Goal: Transaction & Acquisition: Purchase product/service

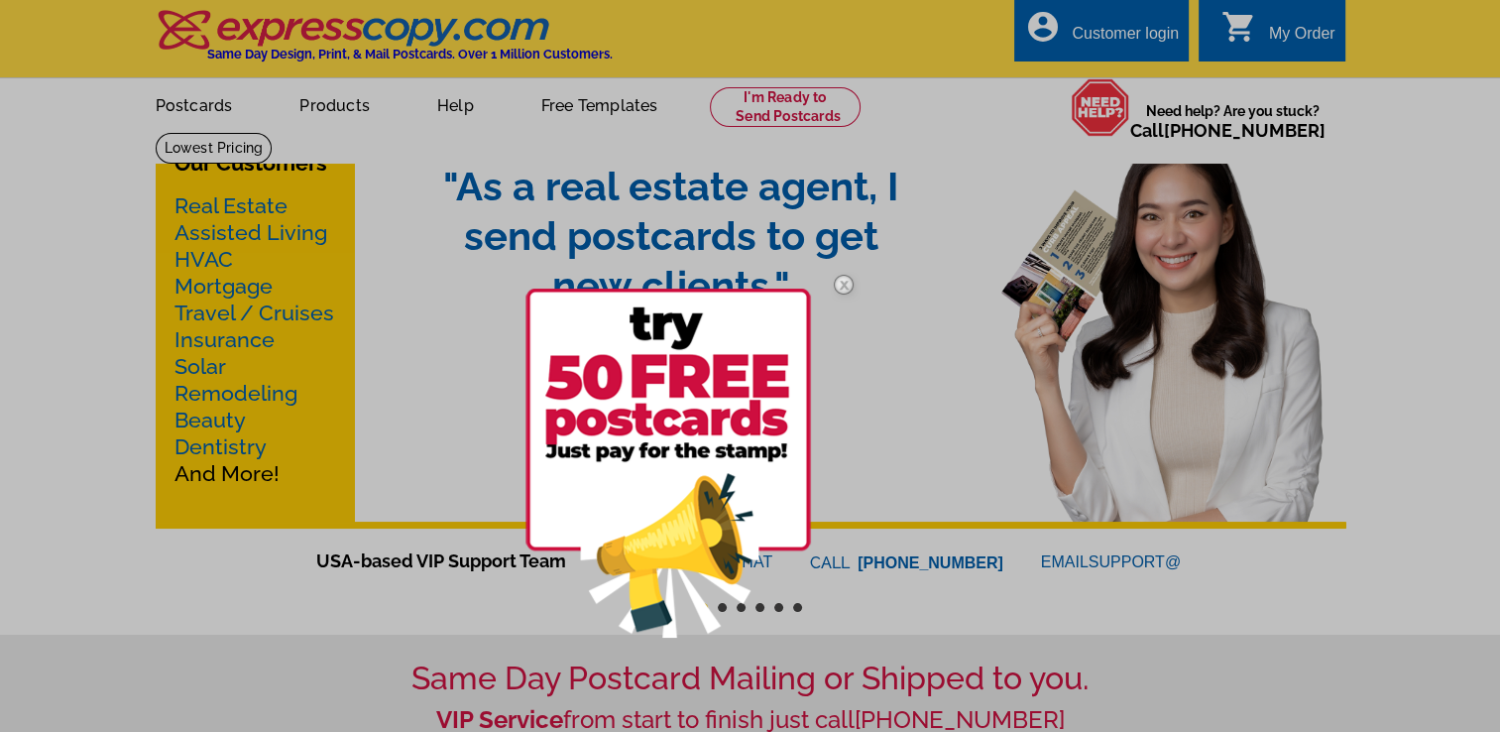
click at [330, 111] on div at bounding box center [750, 366] width 1500 height 732
click at [843, 282] on img at bounding box center [844, 285] width 58 height 58
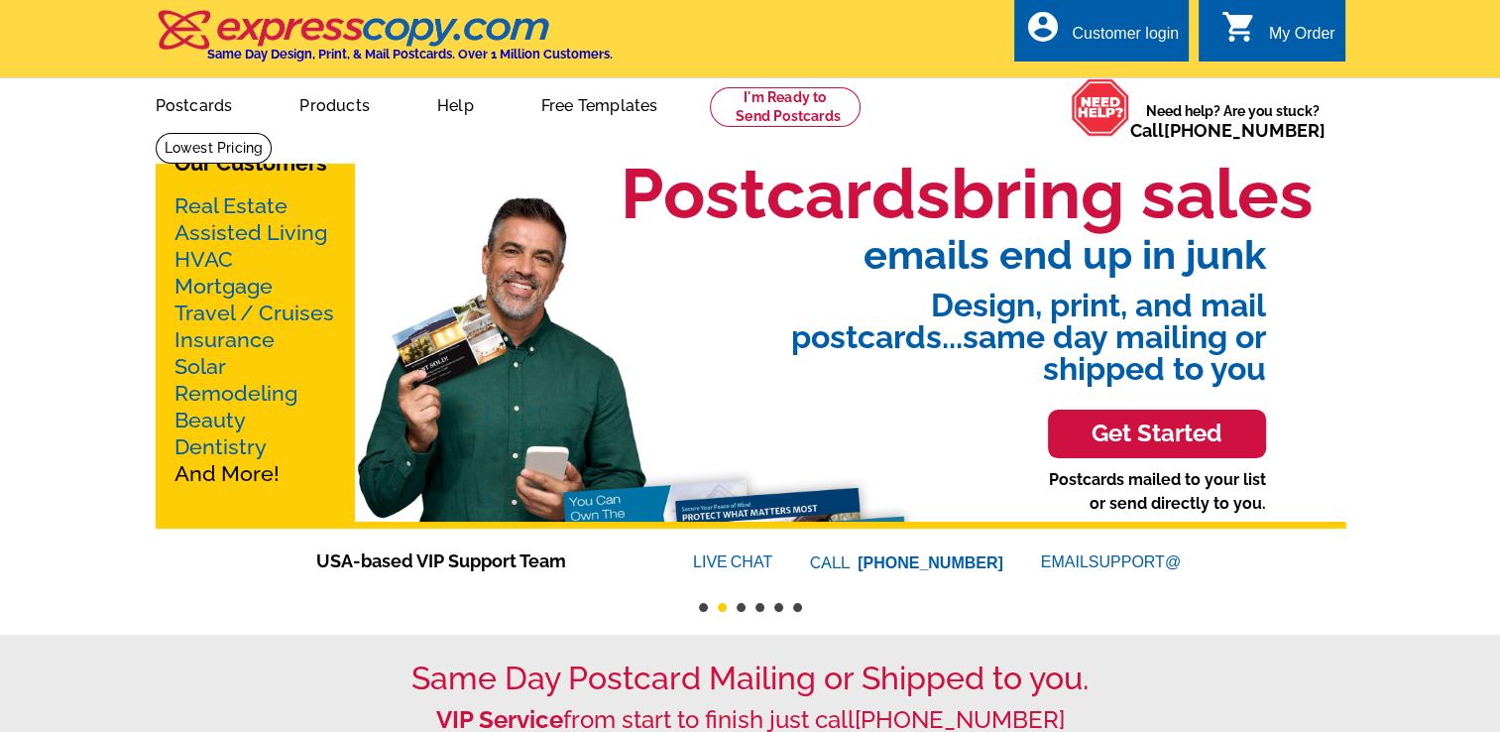
click at [234, 205] on link "Real Estate" at bounding box center [231, 205] width 113 height 25
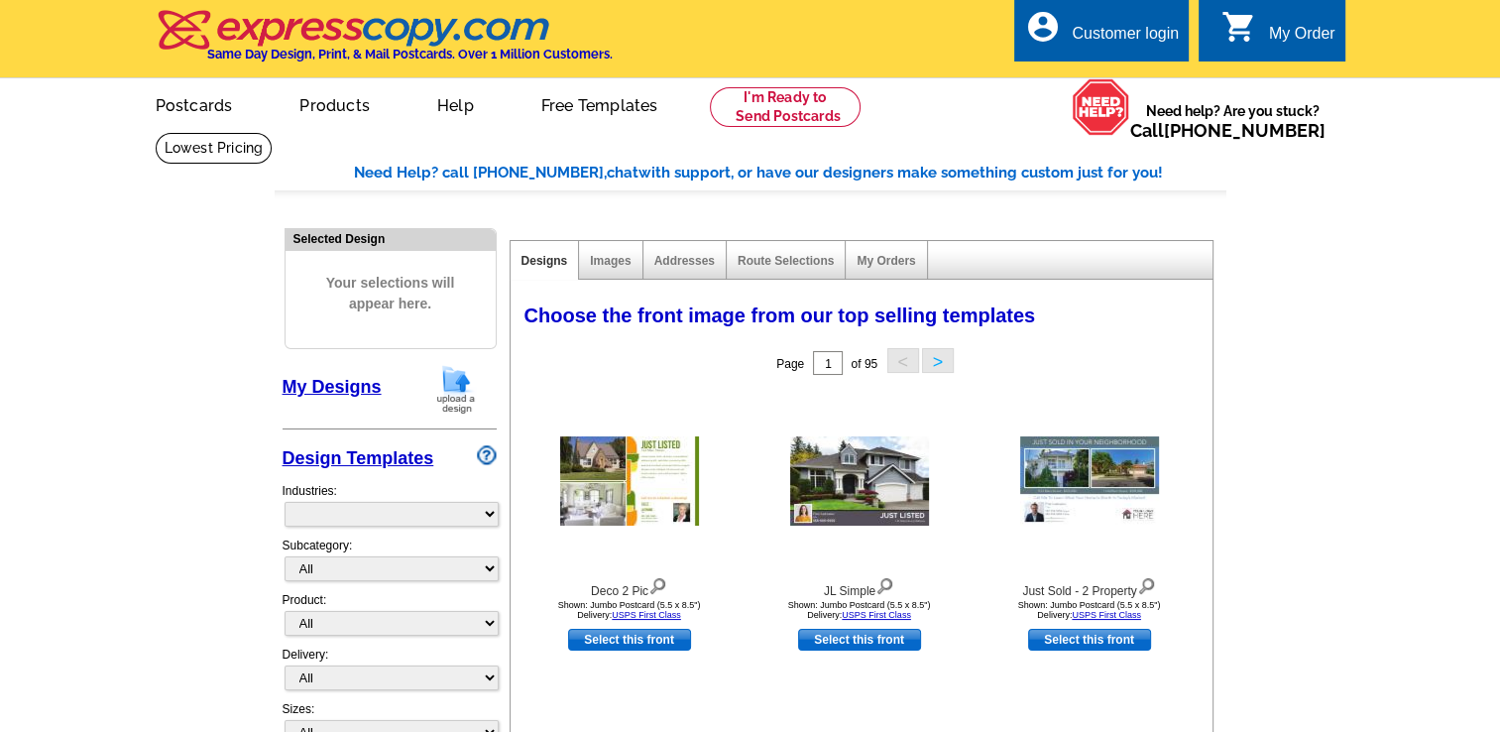
select select "785"
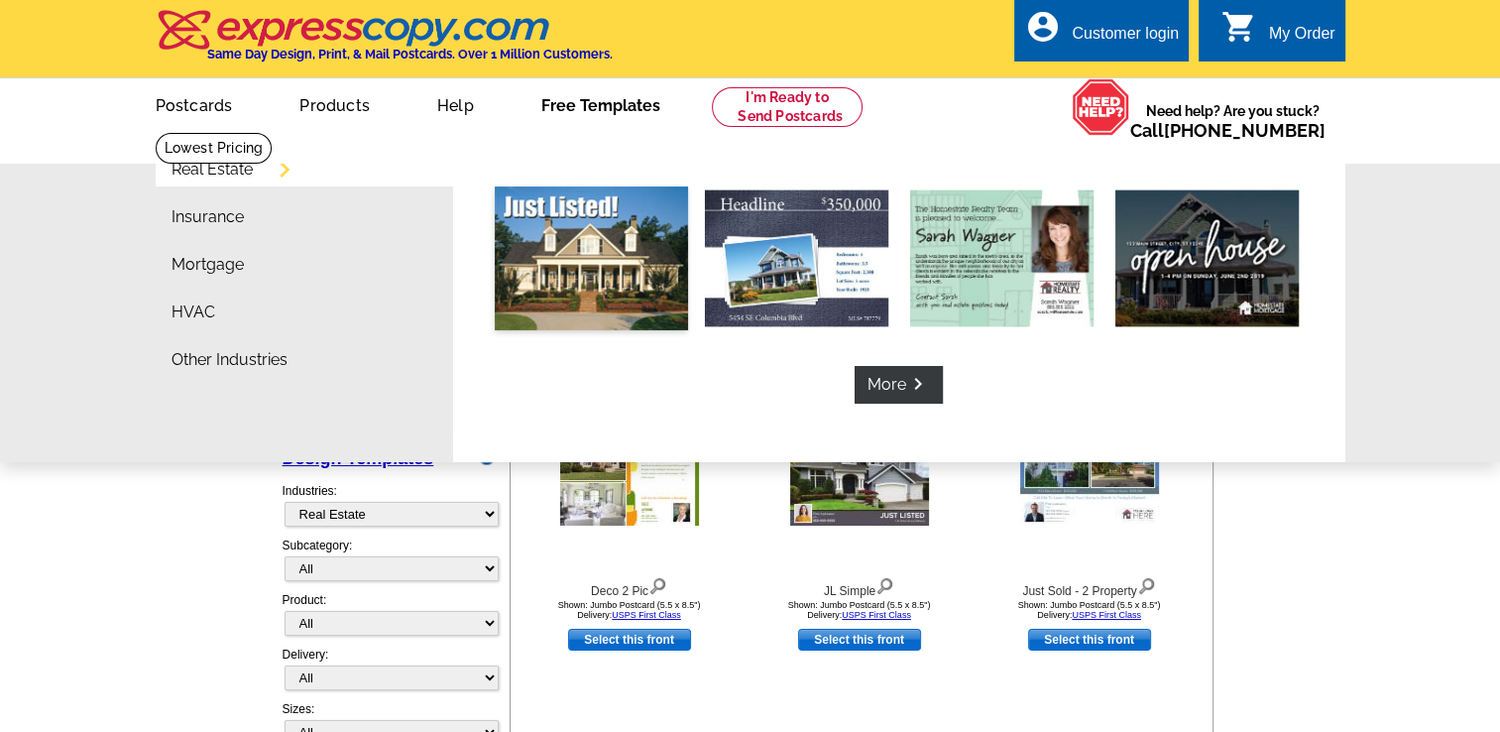
click at [597, 268] on img at bounding box center [591, 258] width 193 height 144
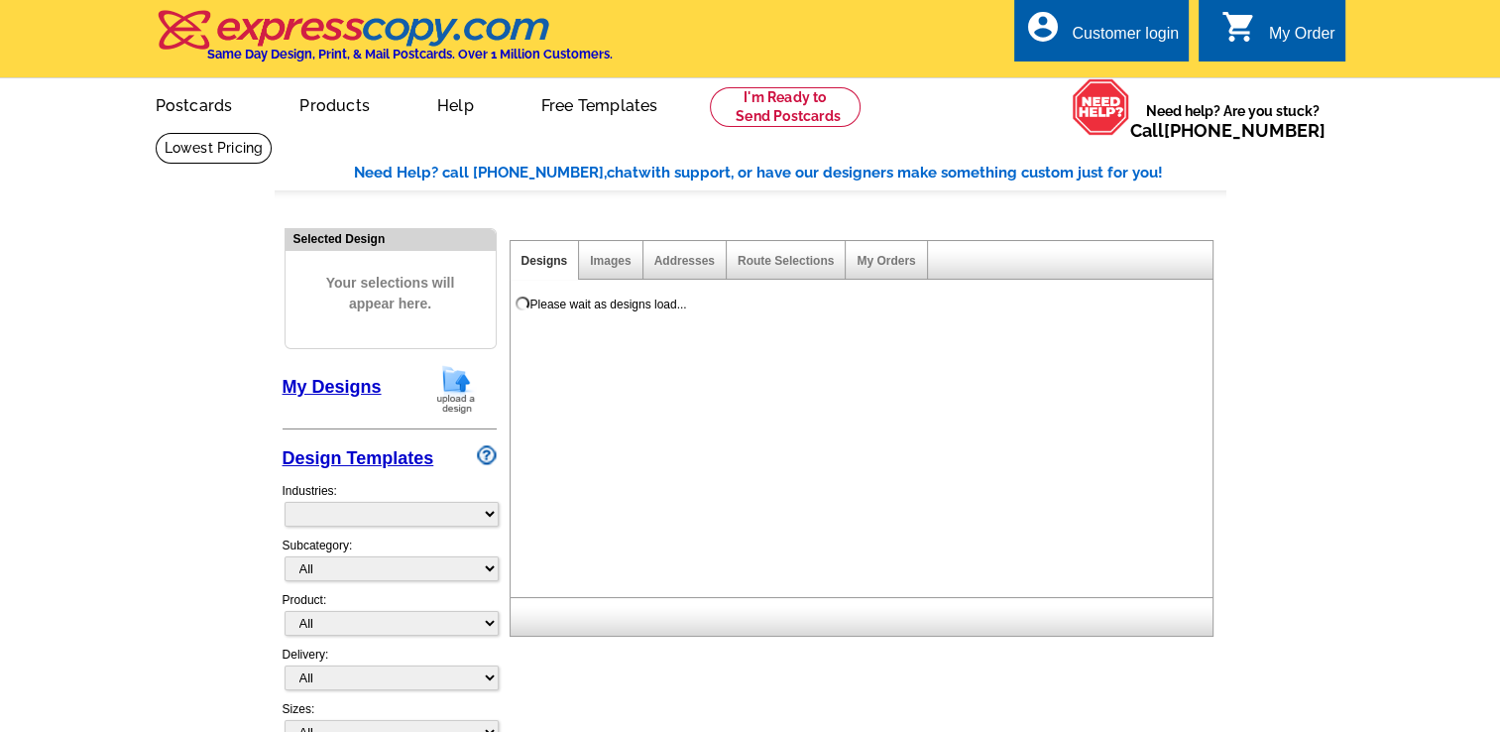
select select "785"
select select "788"
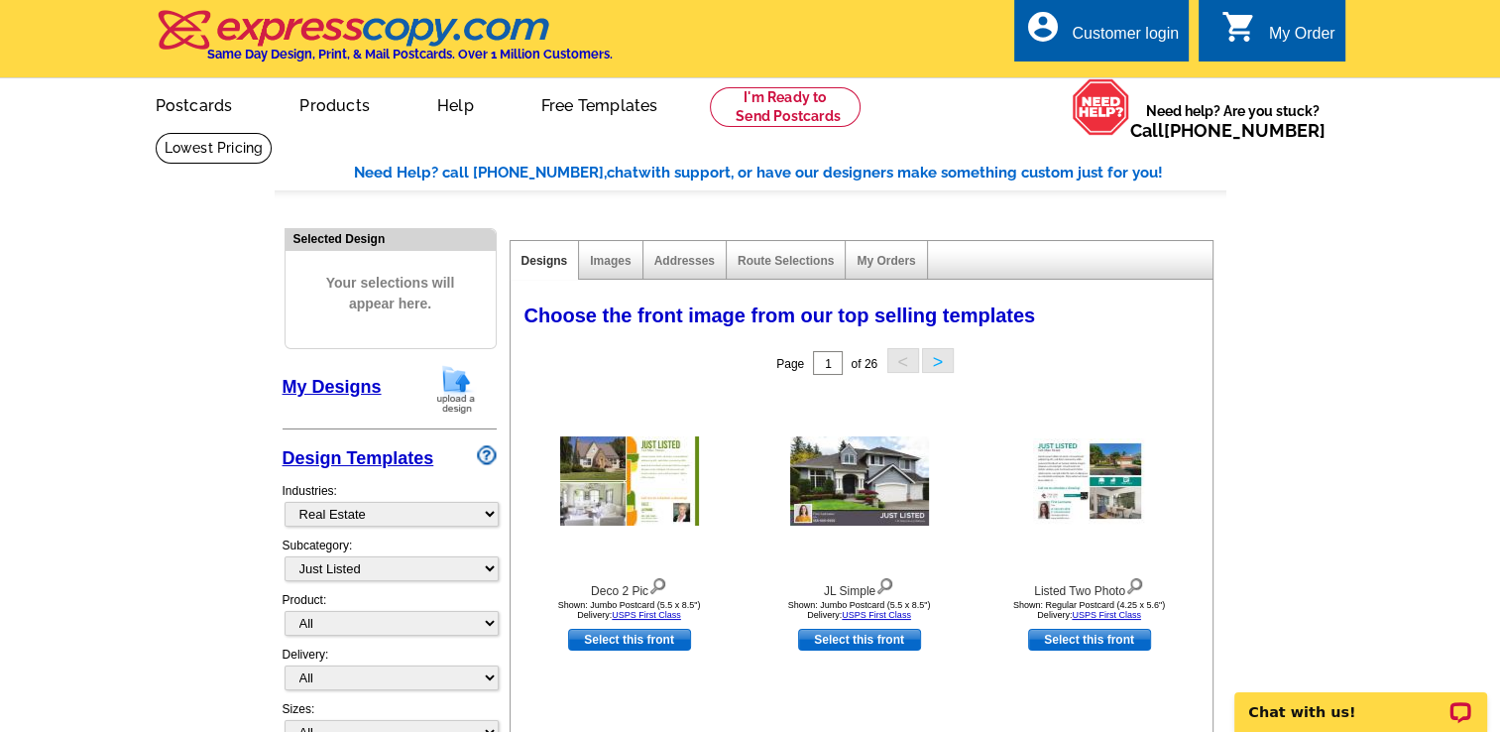
click at [333, 32] on img at bounding box center [355, 30] width 398 height 42
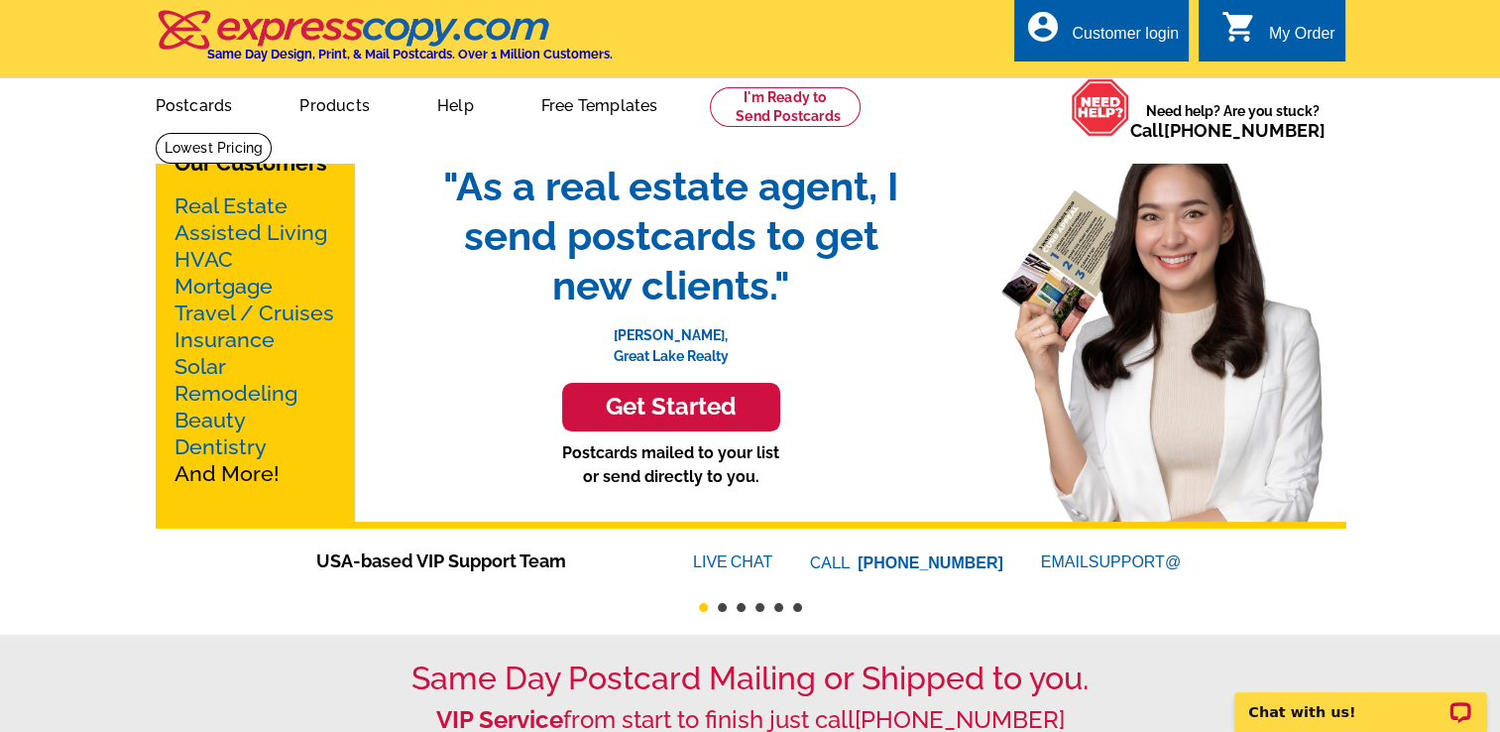
click at [207, 209] on link "Real Estate" at bounding box center [231, 205] width 113 height 25
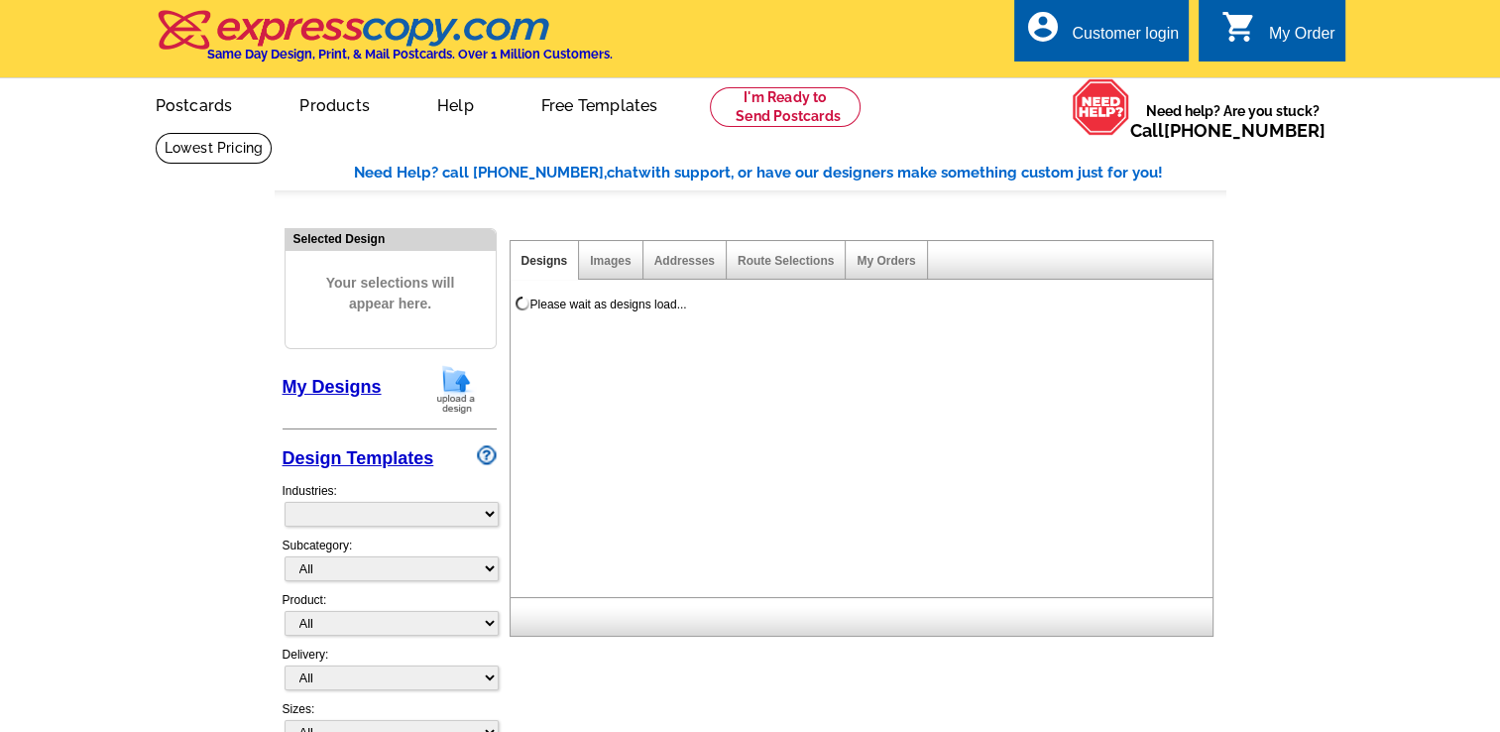
select select "785"
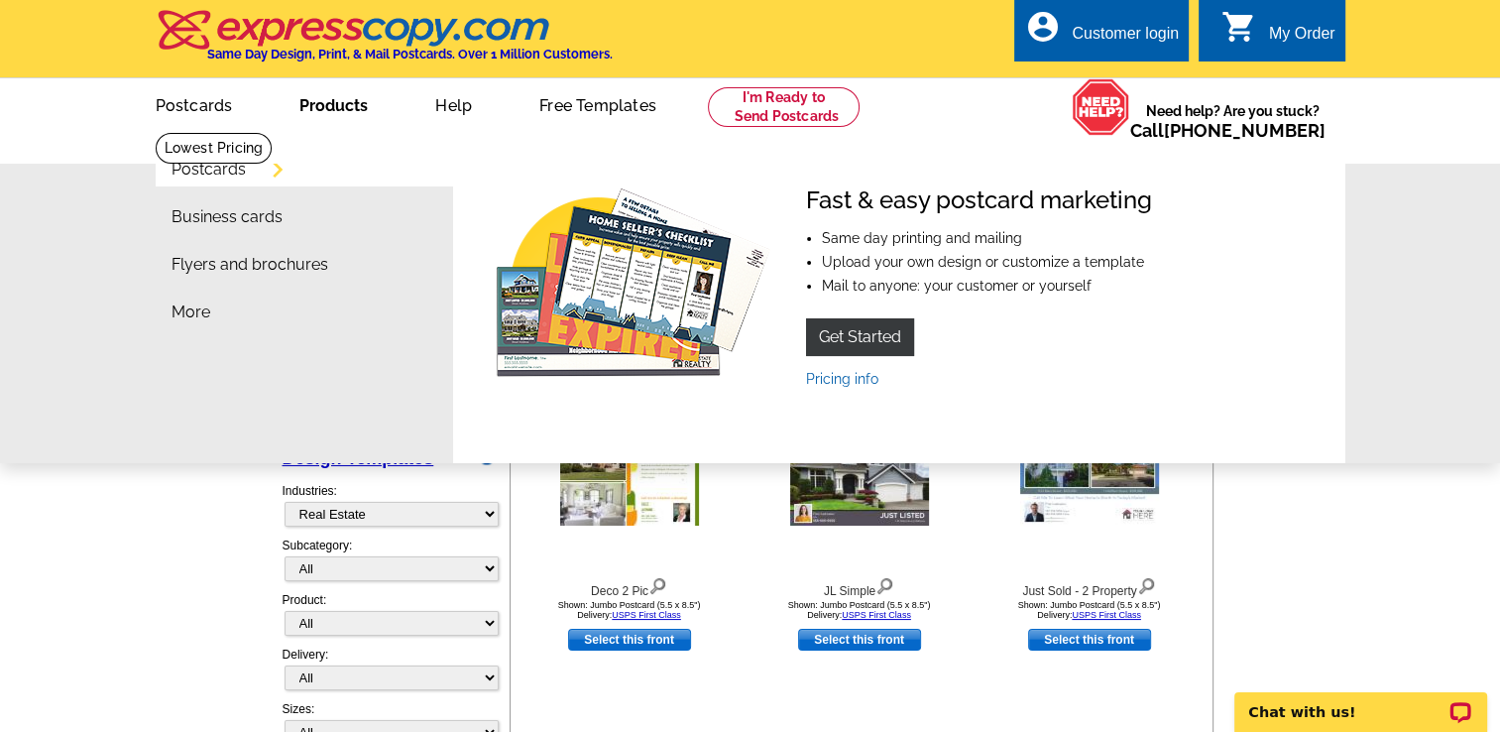
click at [332, 104] on link "Products" at bounding box center [334, 103] width 132 height 47
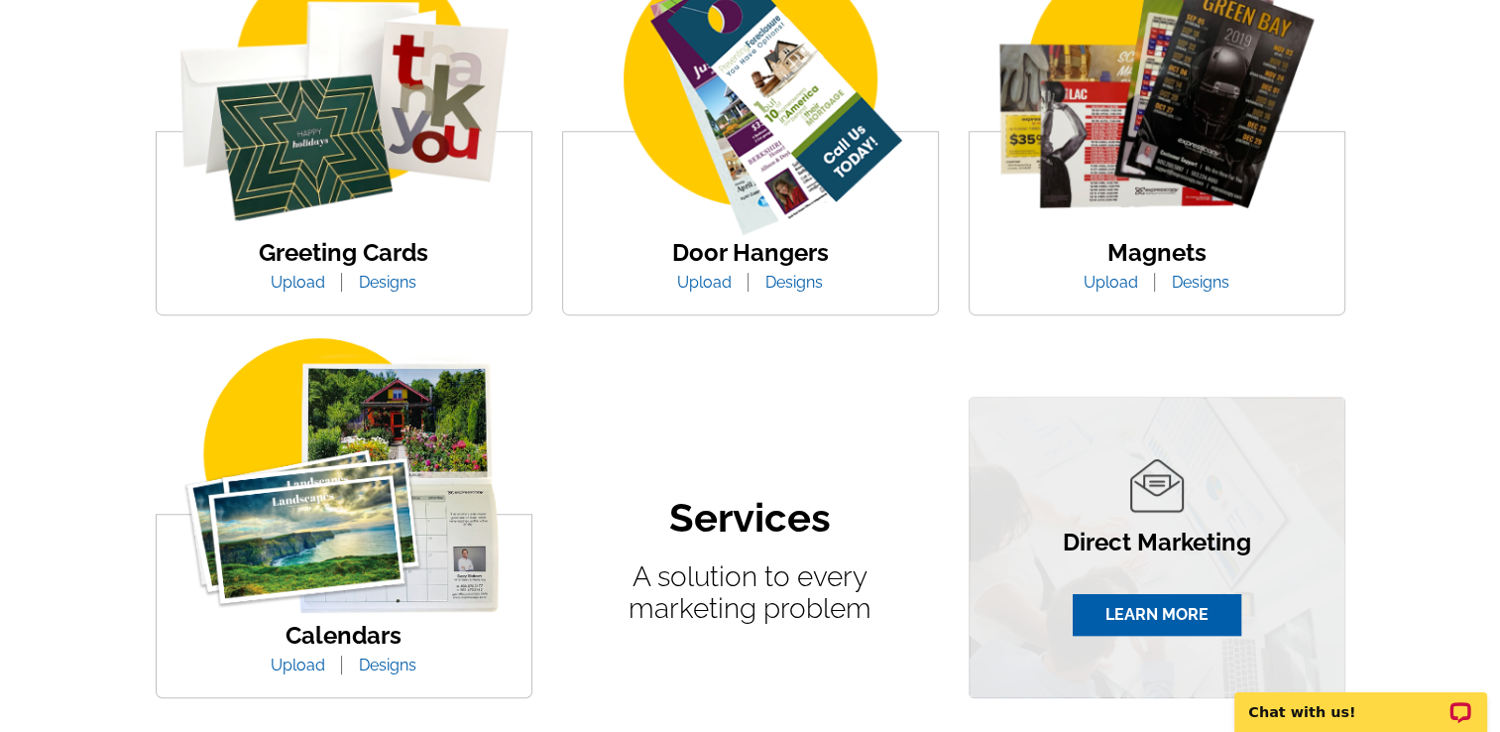
scroll to position [779, 0]
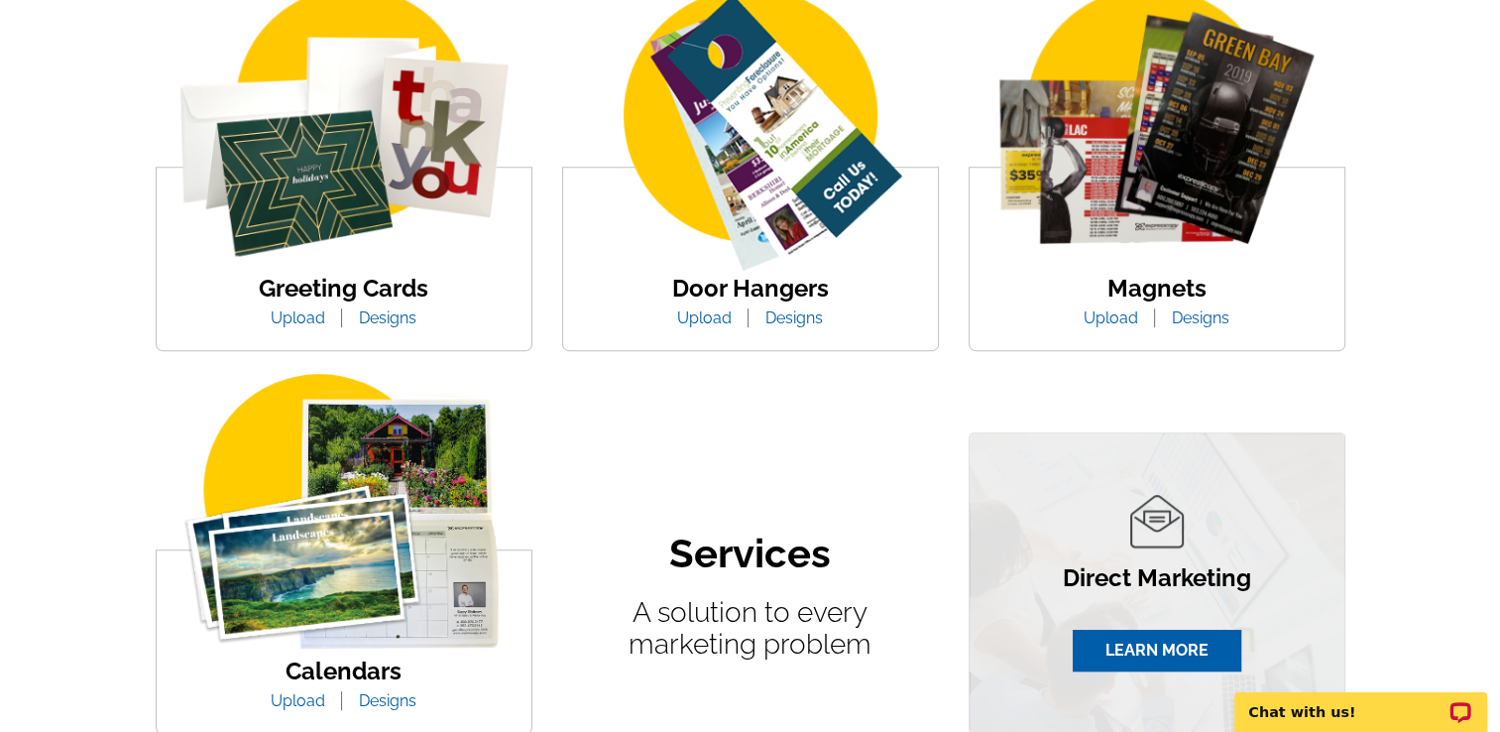
click at [800, 325] on link "Designs" at bounding box center [794, 317] width 87 height 19
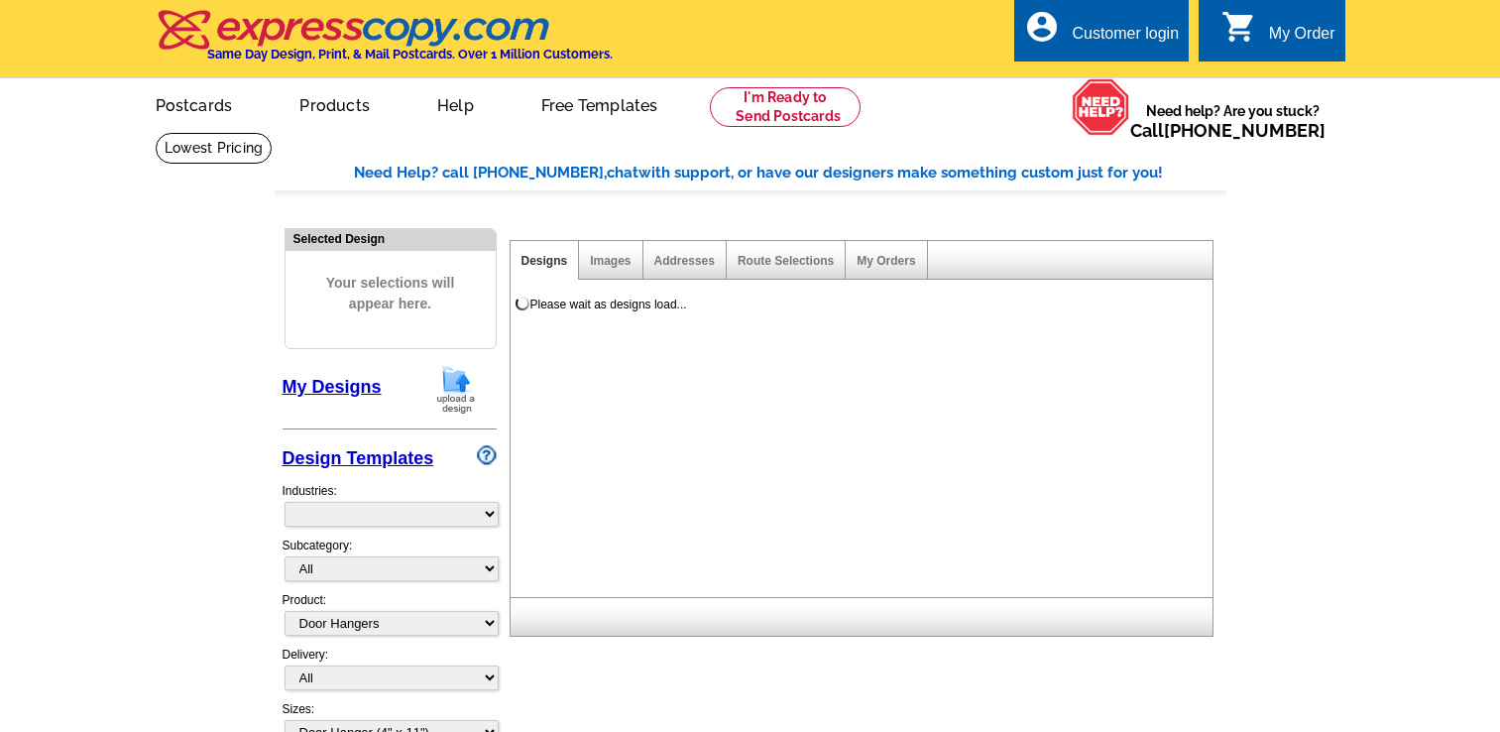
select select "4"
select select "10"
select select "974"
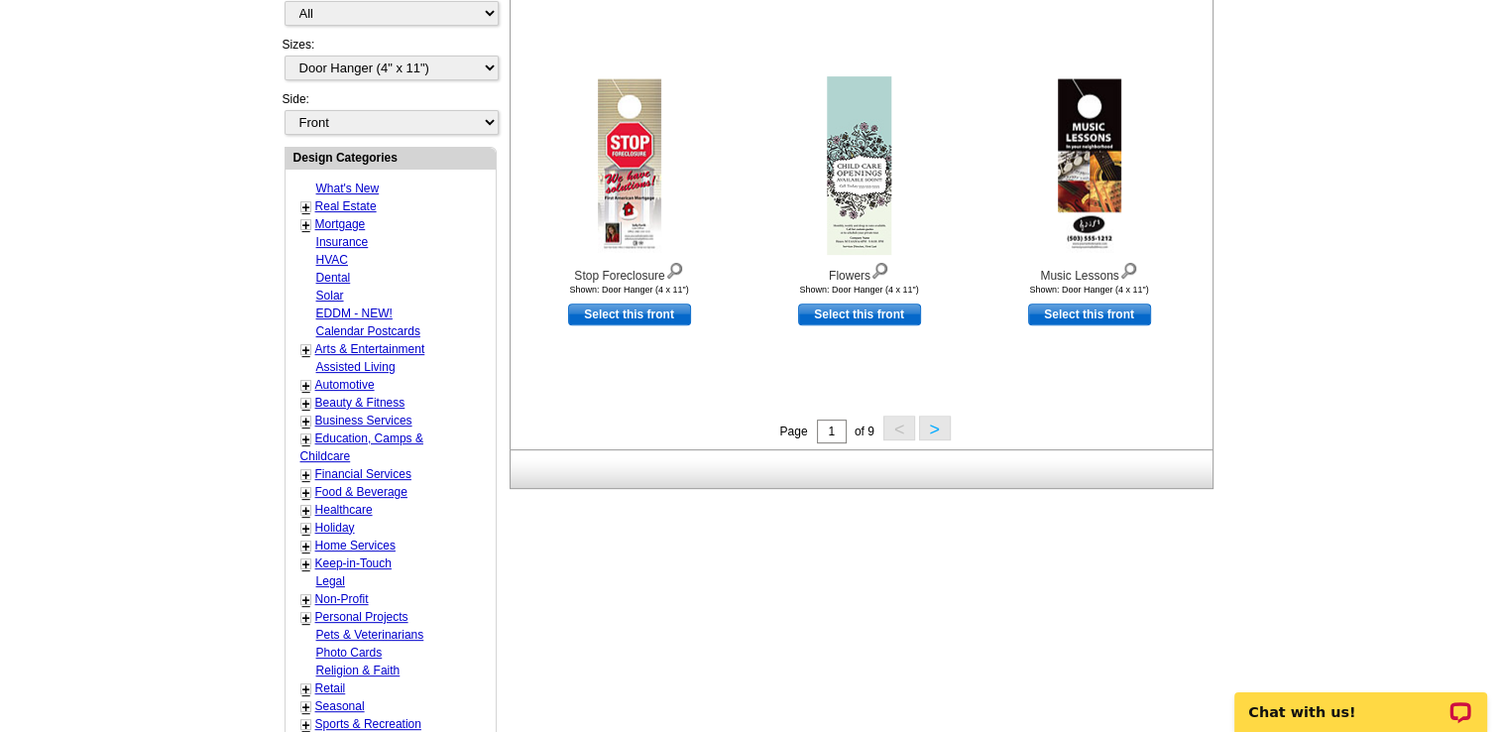
scroll to position [678, 0]
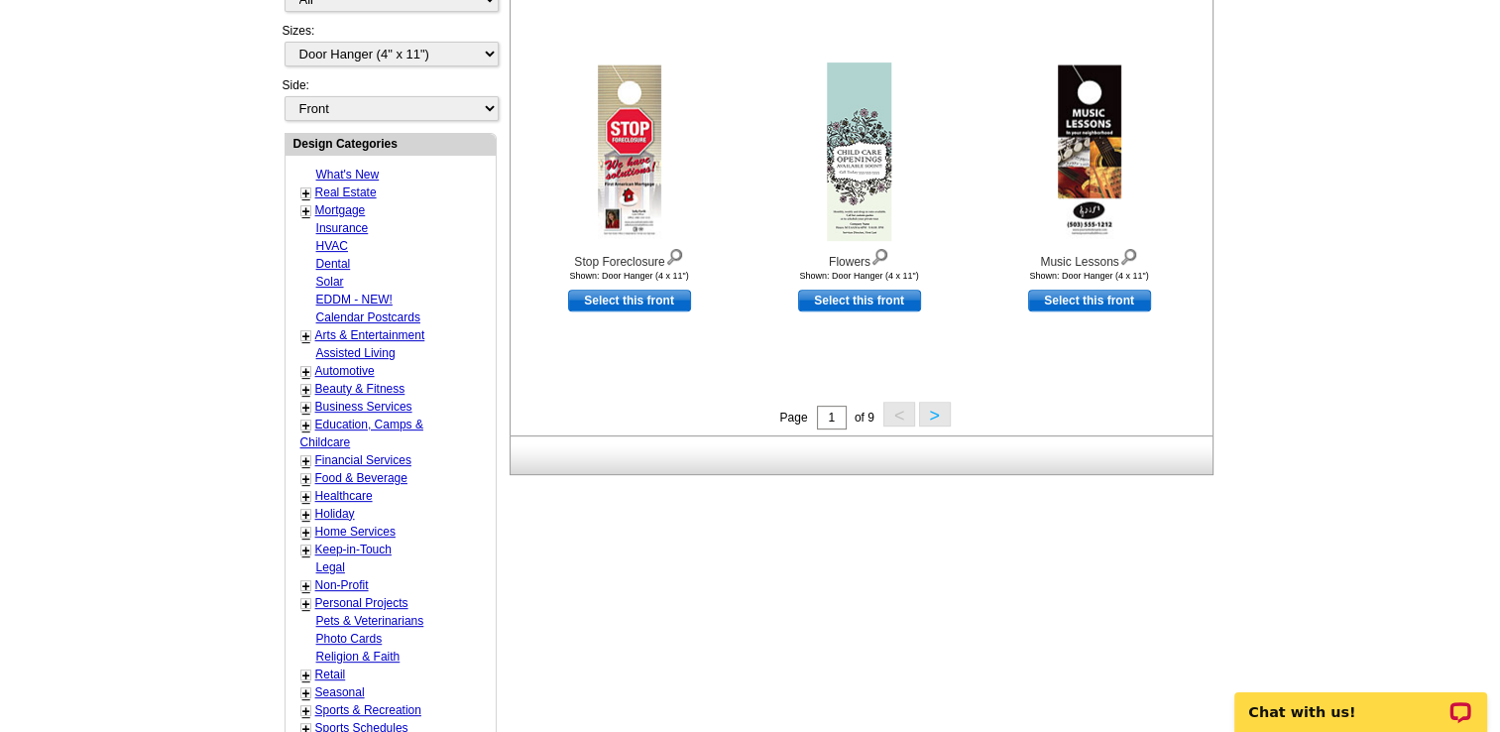
click at [936, 414] on button ">" at bounding box center [935, 414] width 32 height 25
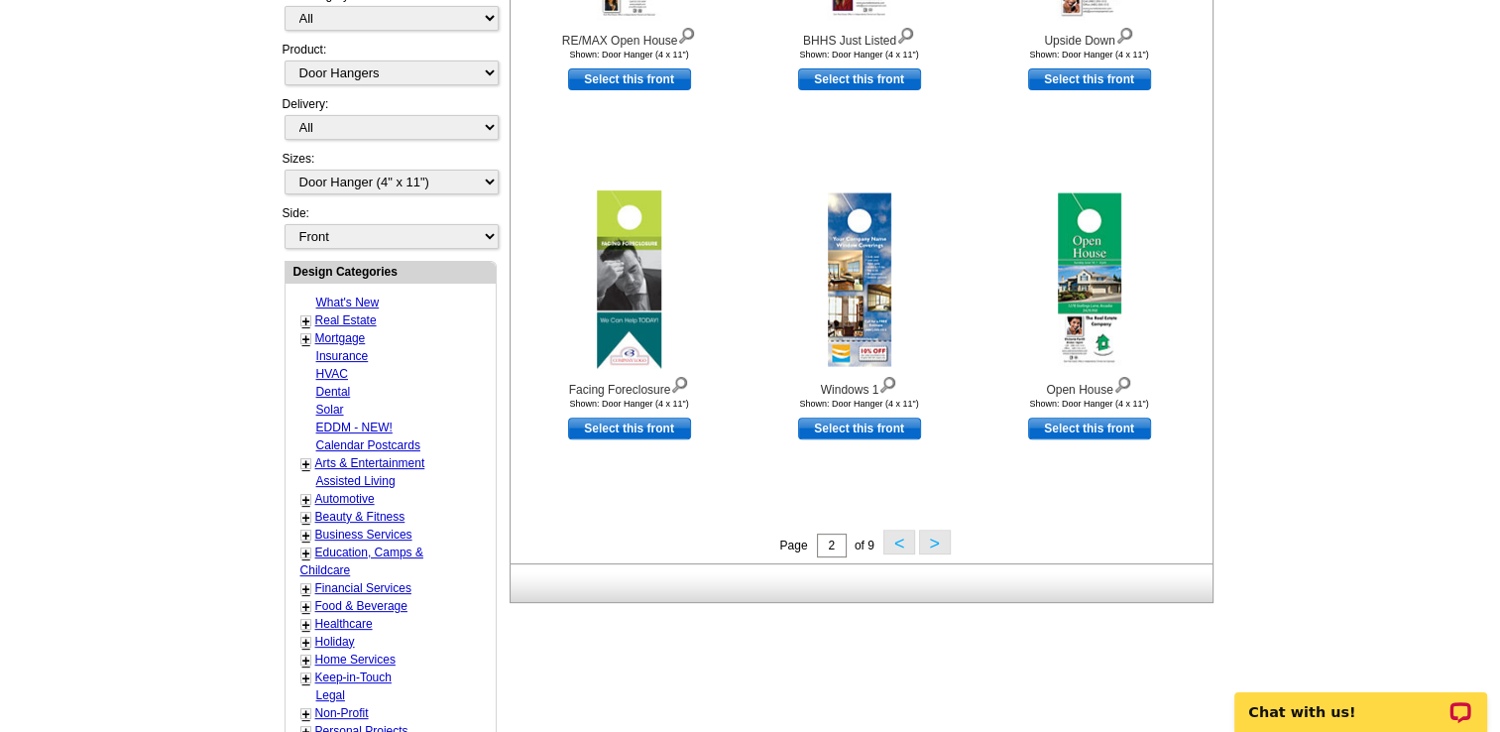
scroll to position [552, 0]
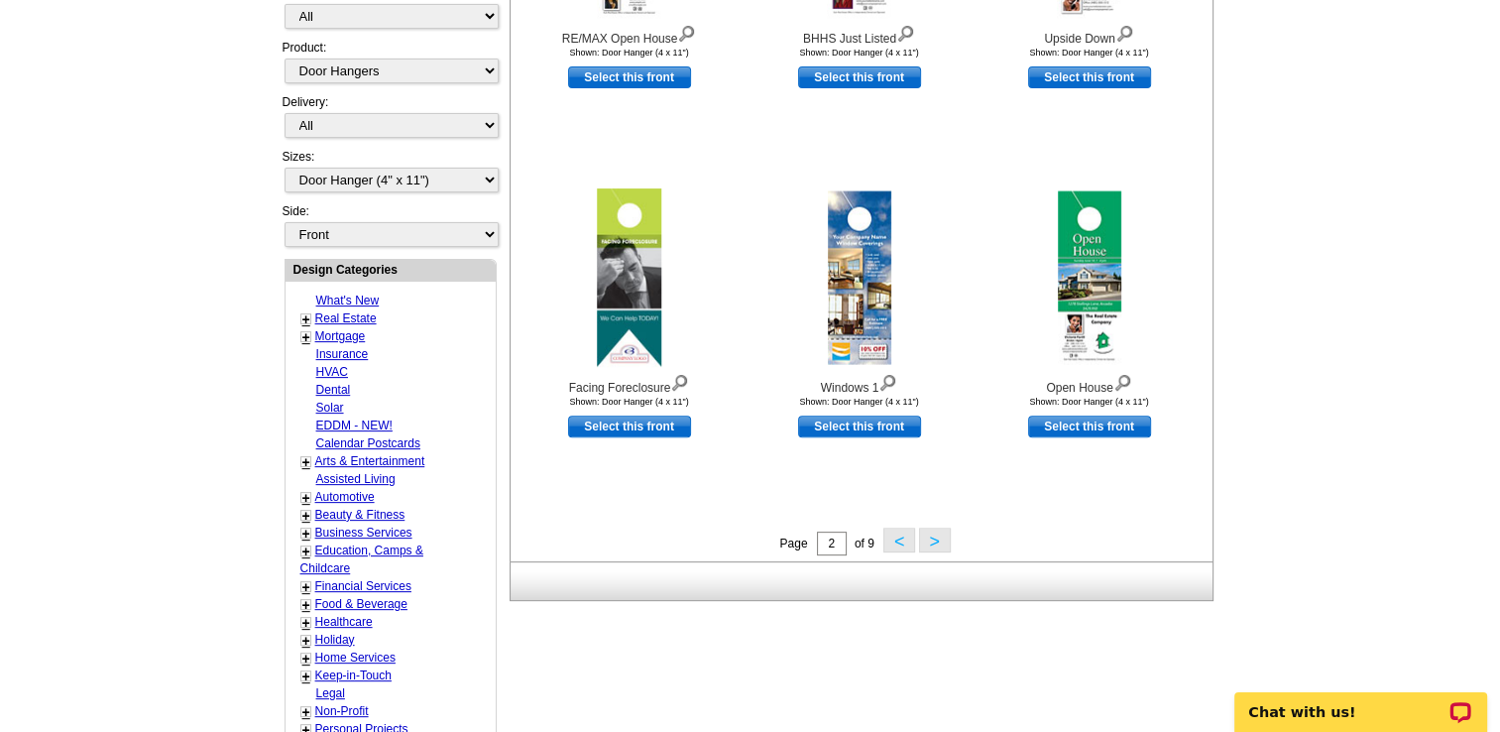
click at [936, 539] on button ">" at bounding box center [935, 540] width 32 height 25
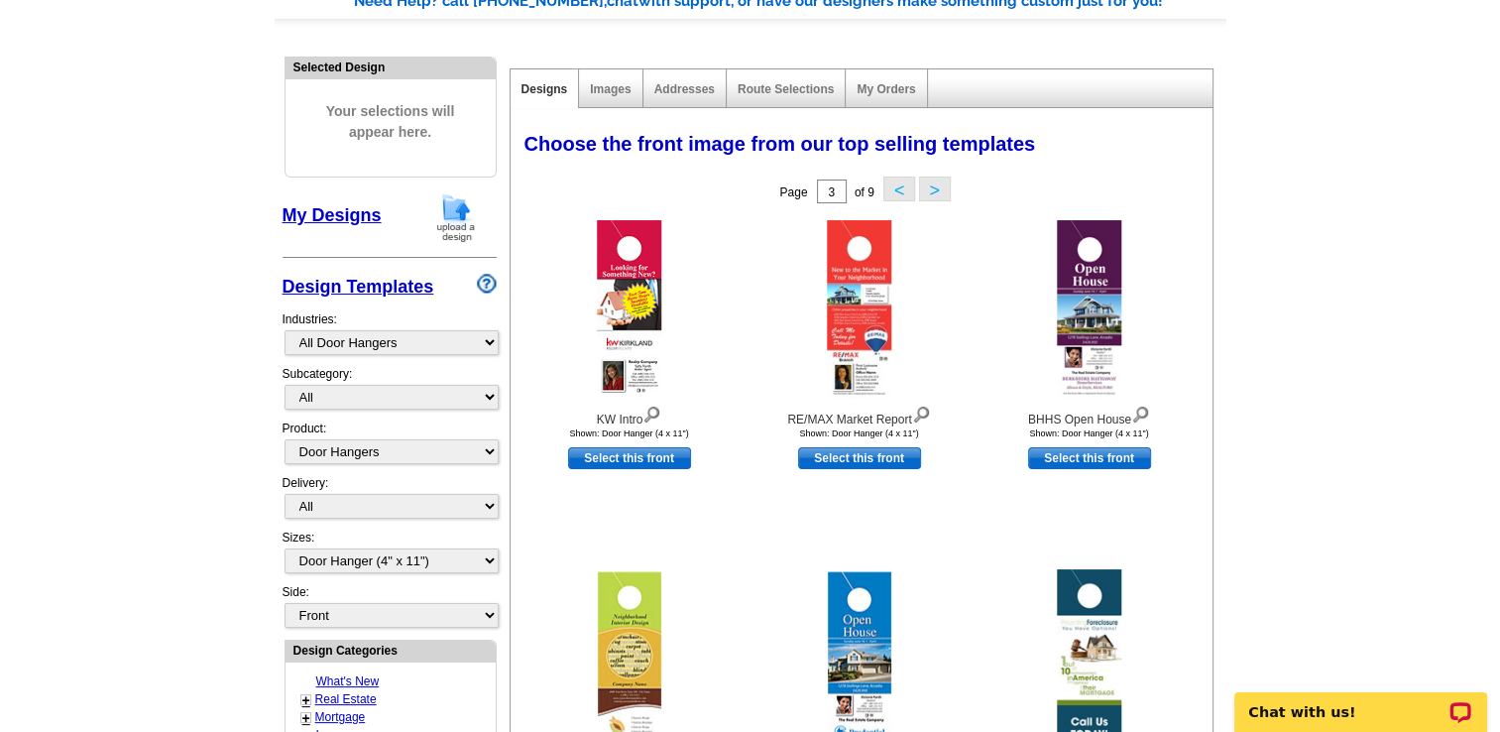
scroll to position [242, 0]
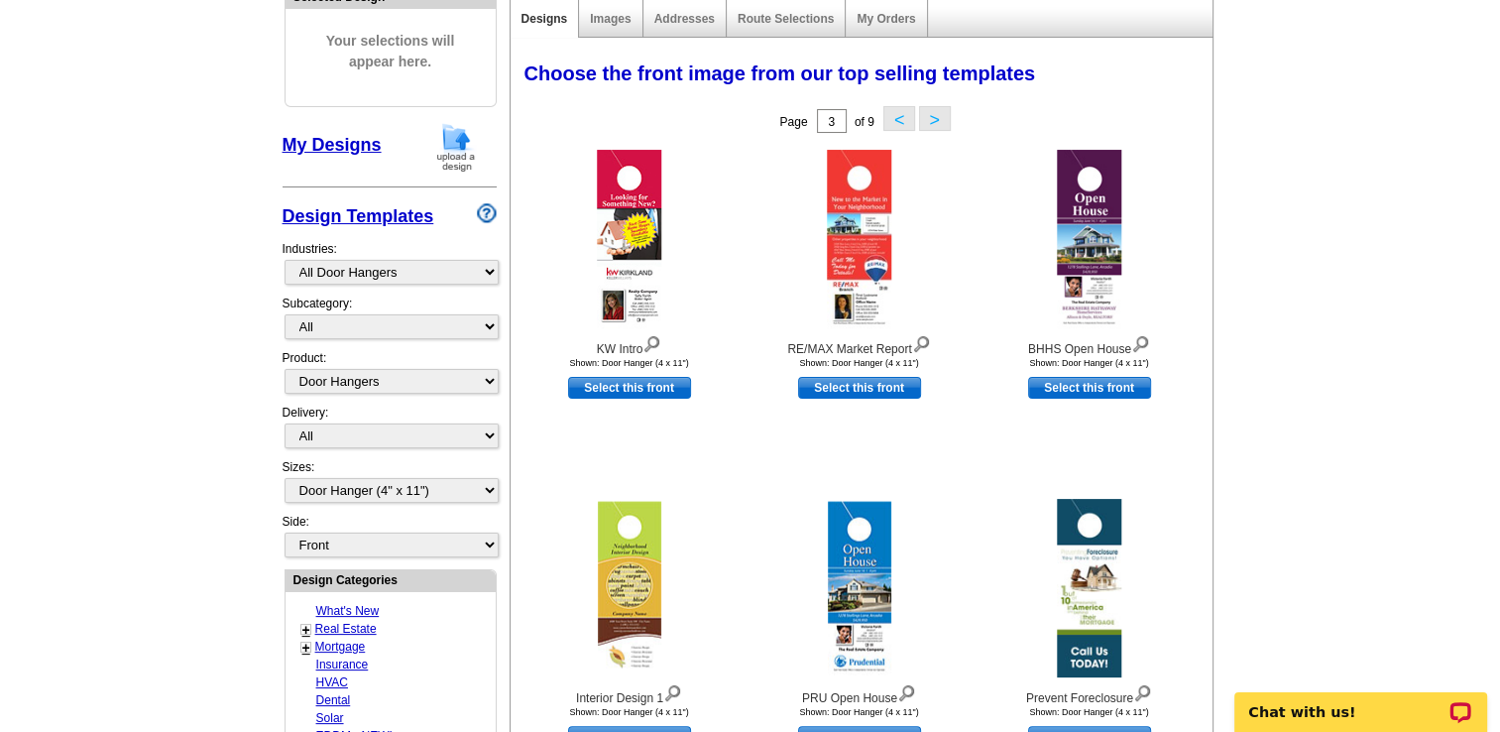
click at [930, 118] on button ">" at bounding box center [935, 118] width 32 height 25
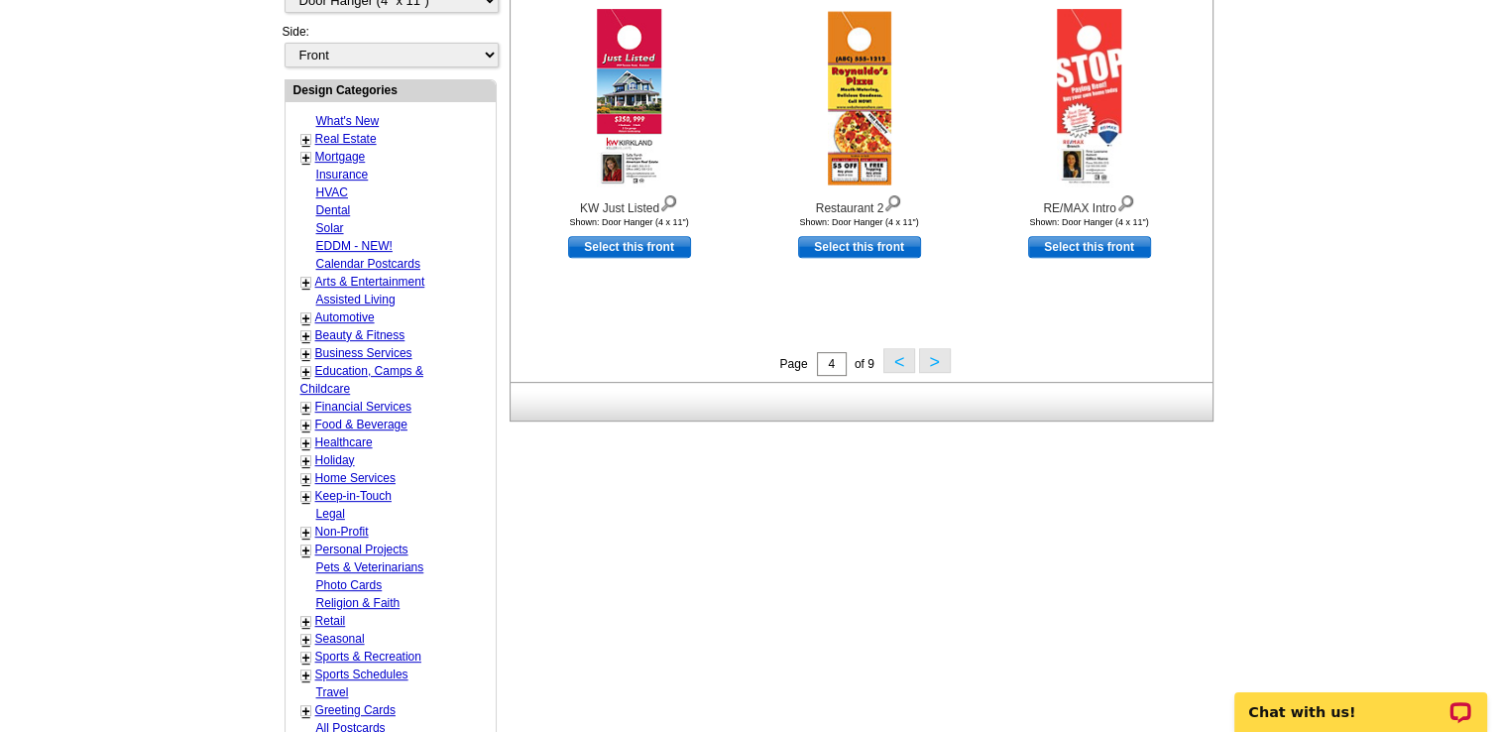
scroll to position [737, 0]
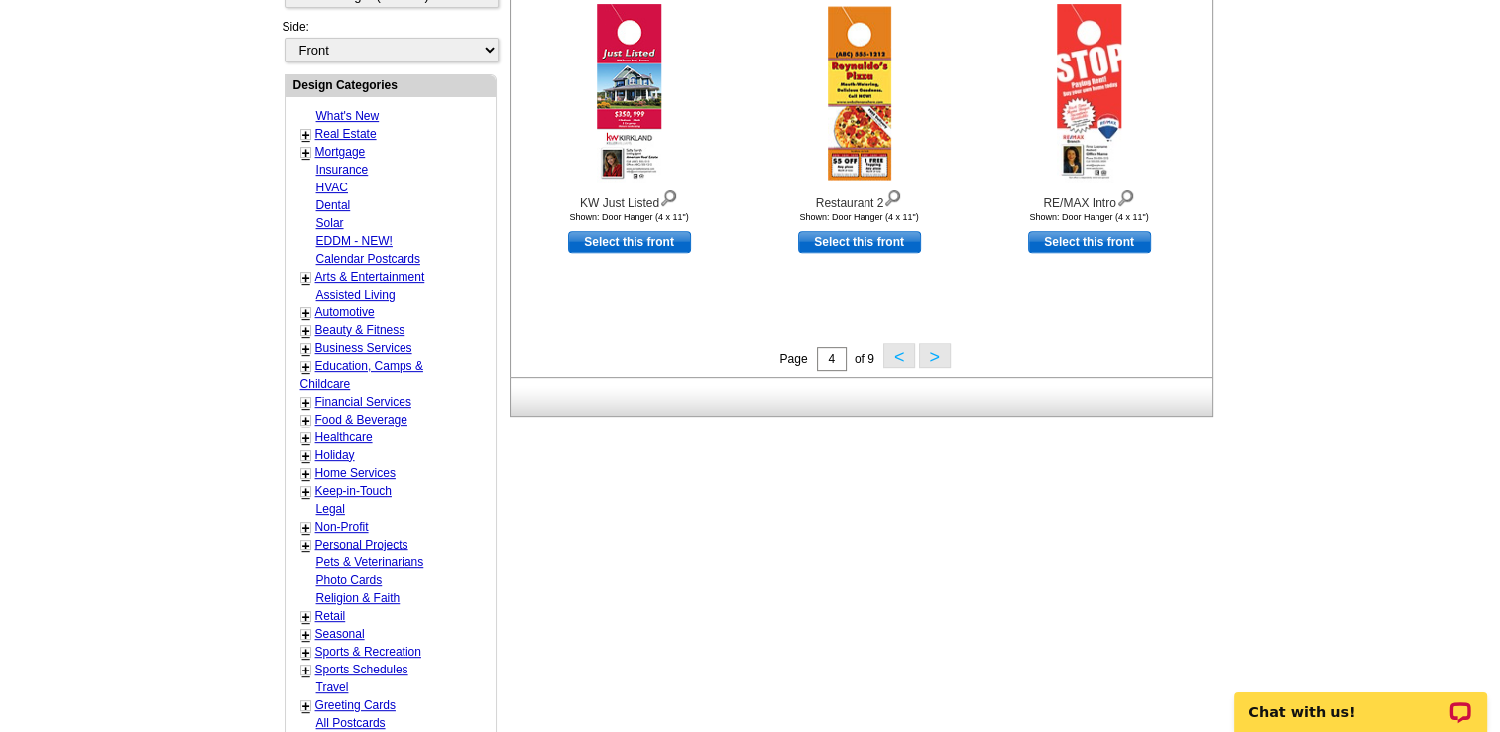
click at [936, 360] on button ">" at bounding box center [935, 355] width 32 height 25
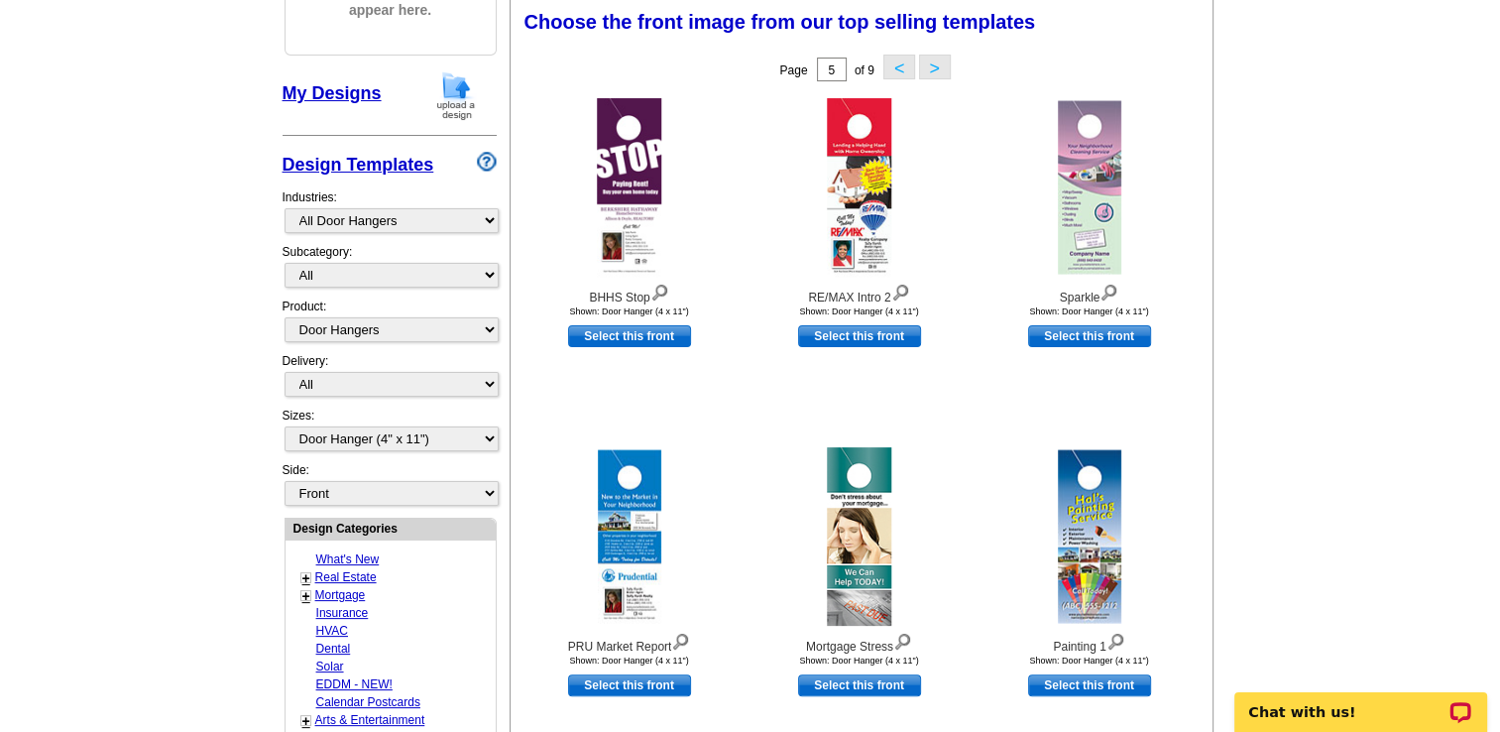
scroll to position [293, 0]
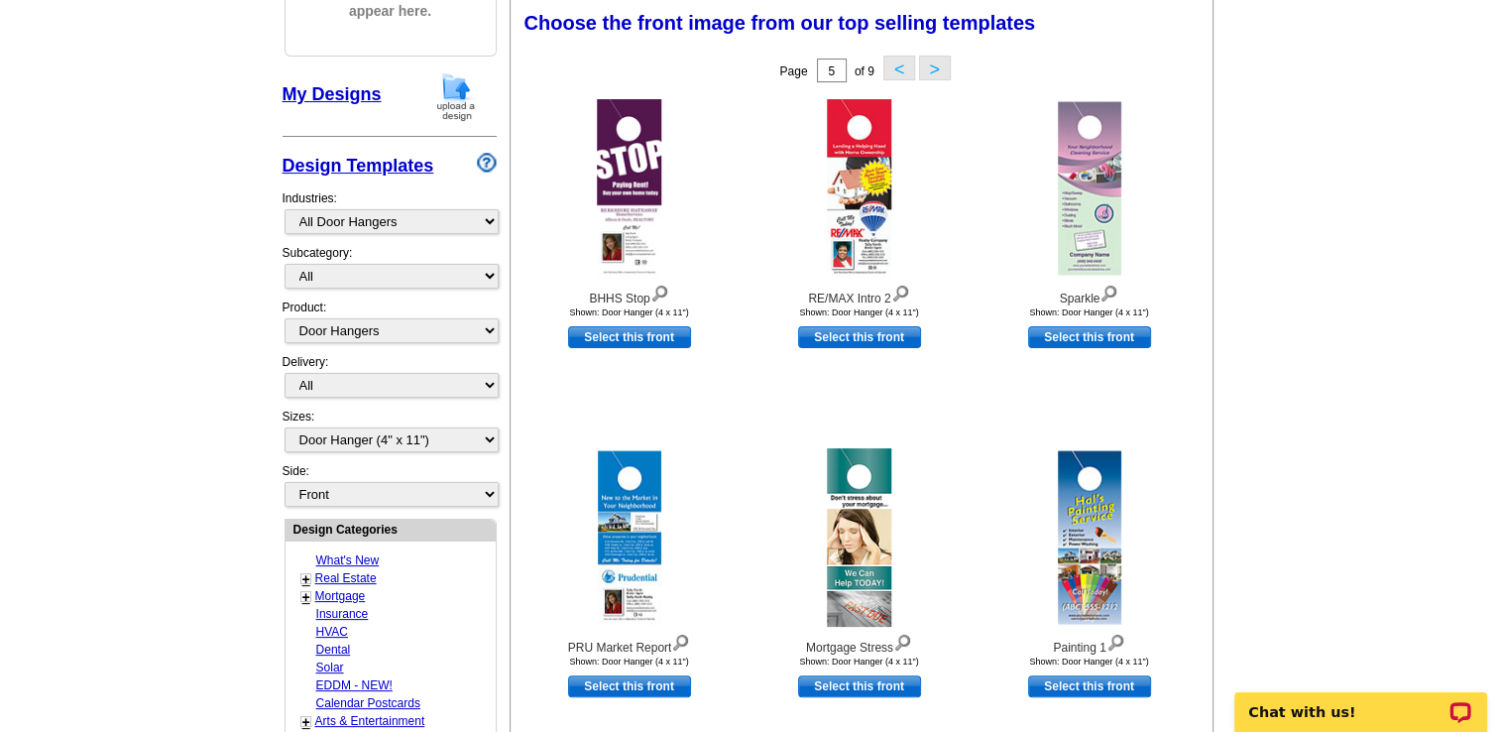
click at [932, 66] on button ">" at bounding box center [935, 68] width 32 height 25
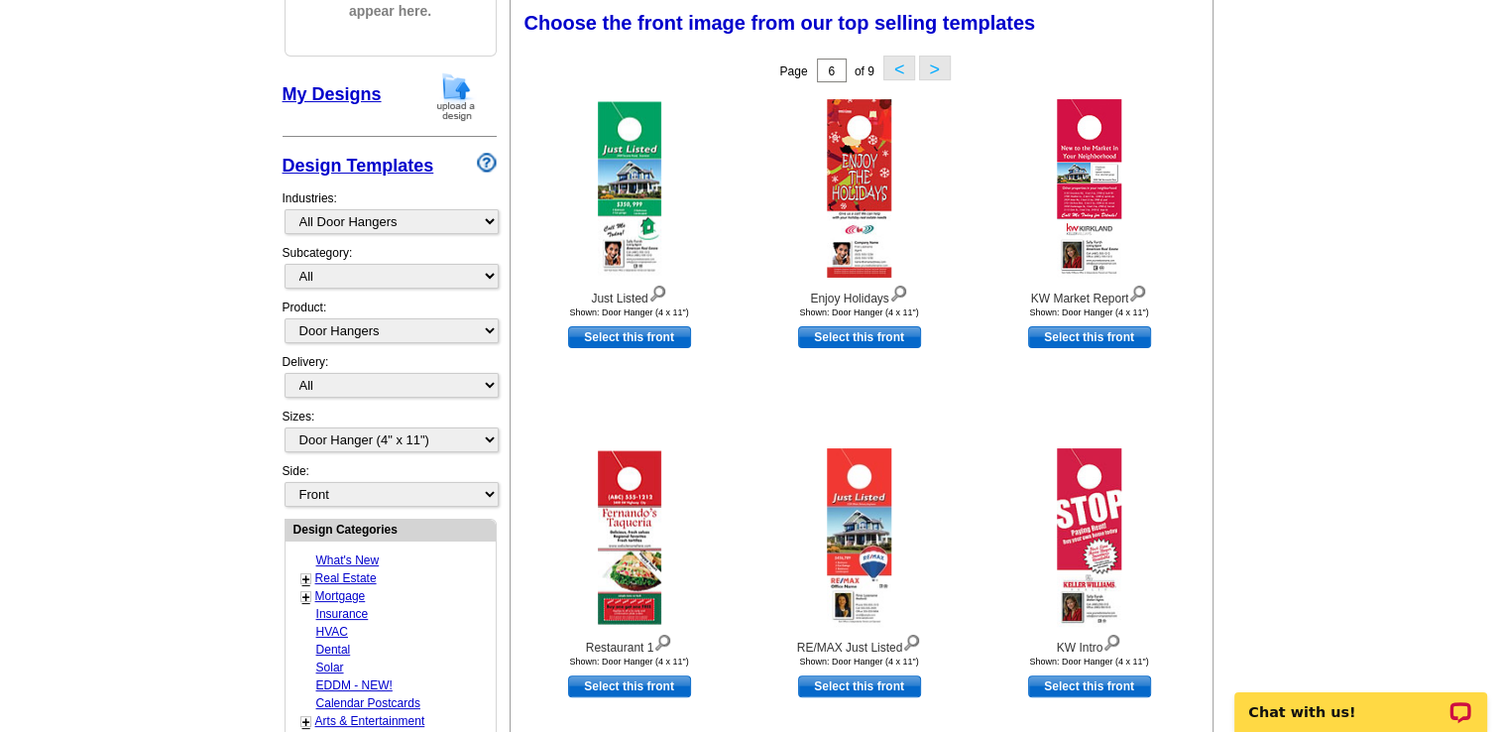
click at [932, 66] on button ">" at bounding box center [935, 68] width 32 height 25
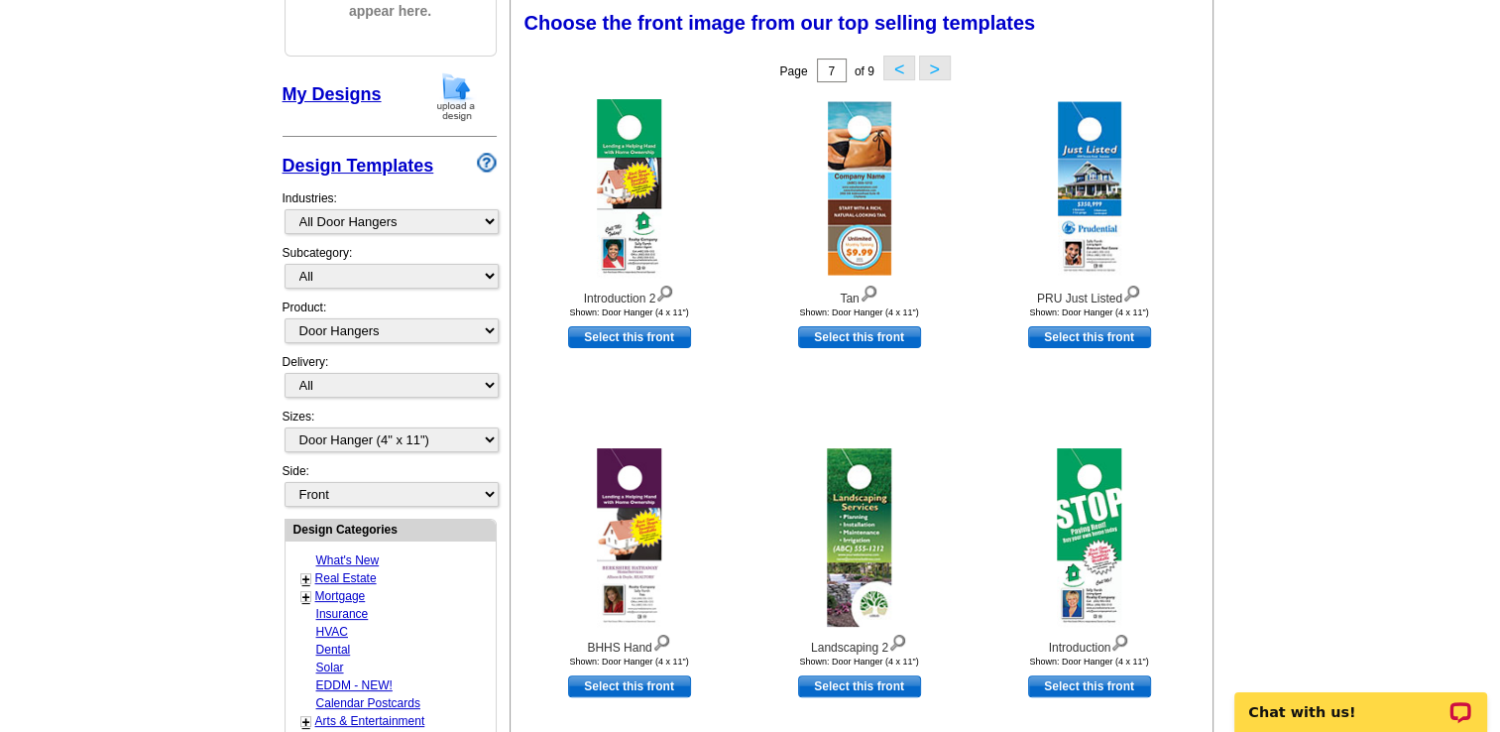
click at [932, 66] on button ">" at bounding box center [935, 68] width 32 height 25
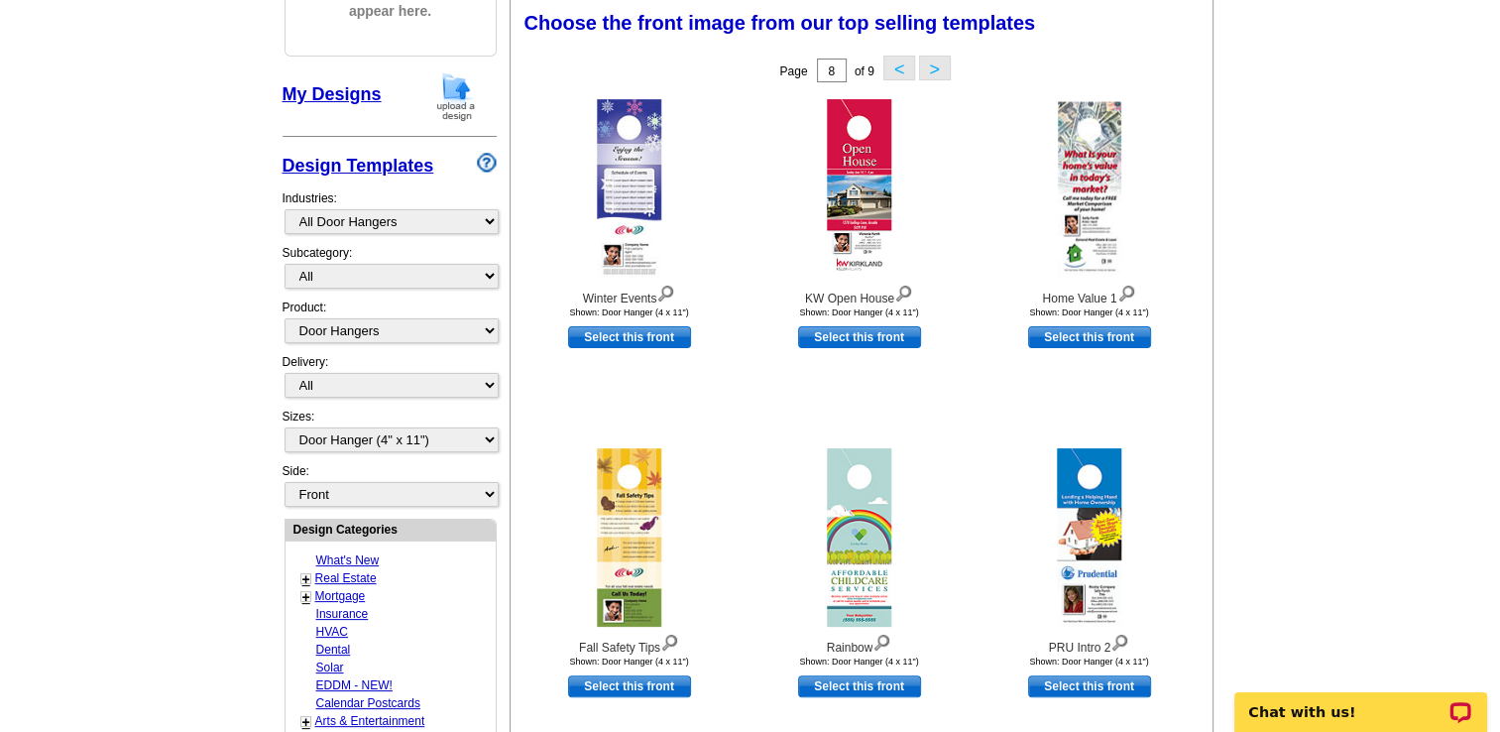
click at [932, 66] on button ">" at bounding box center [935, 68] width 32 height 25
